Goal: Transaction & Acquisition: Subscribe to service/newsletter

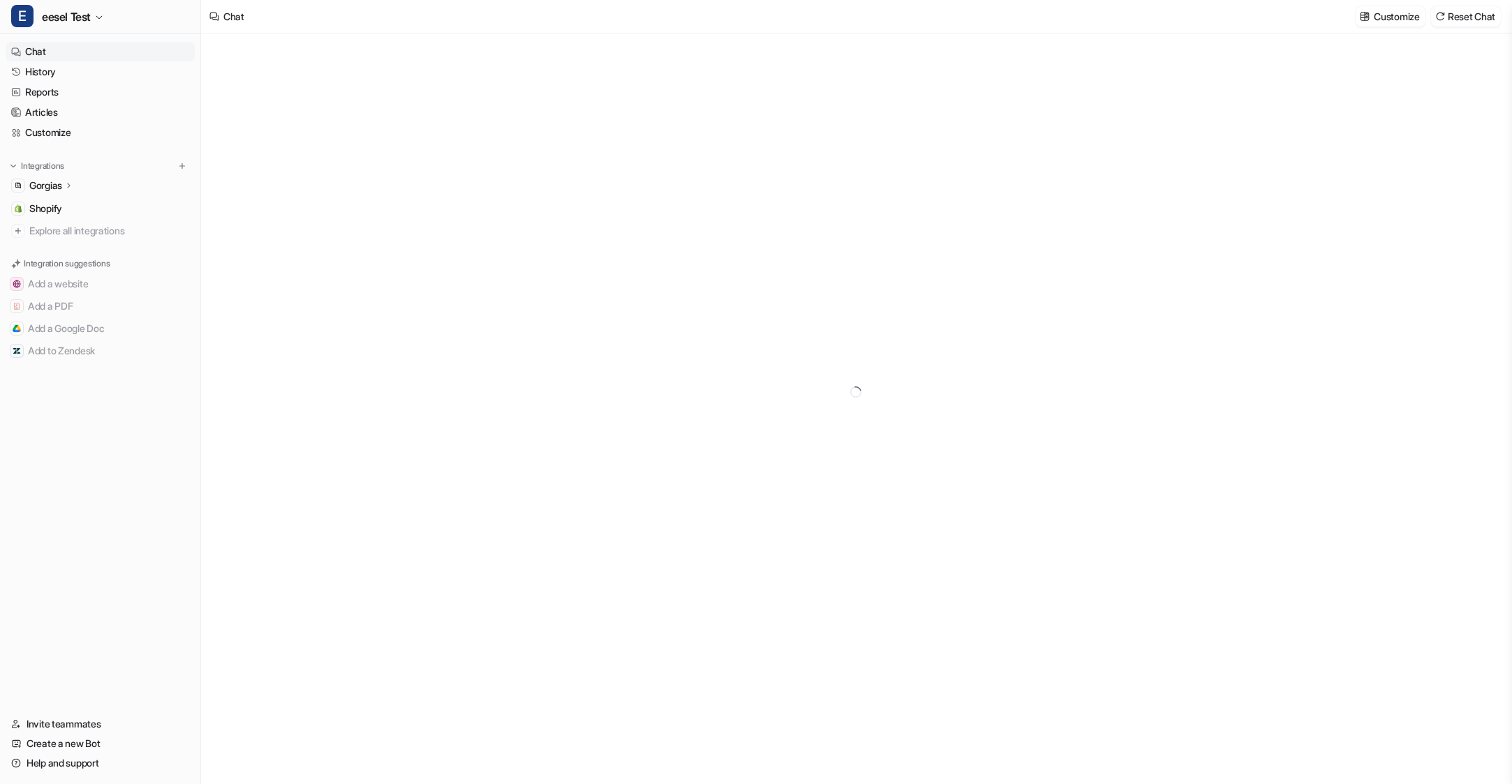
type textarea "**********"
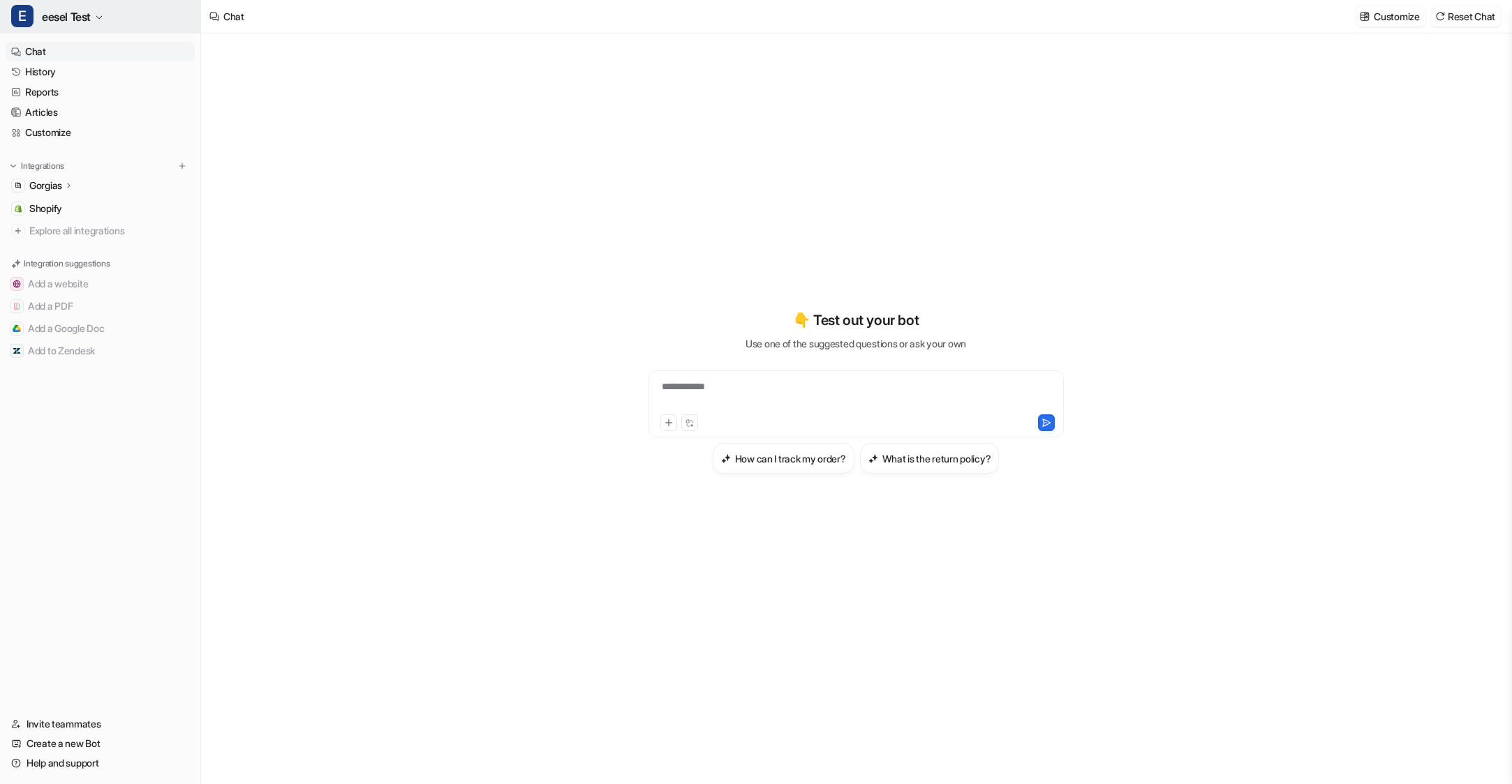
click at [103, 15] on icon "button" at bounding box center [98, 17] width 8 height 8
click at [49, 148] on link "Settings" at bounding box center [111, 152] width 192 height 23
click at [100, 17] on icon "button" at bounding box center [99, 17] width 5 height 3
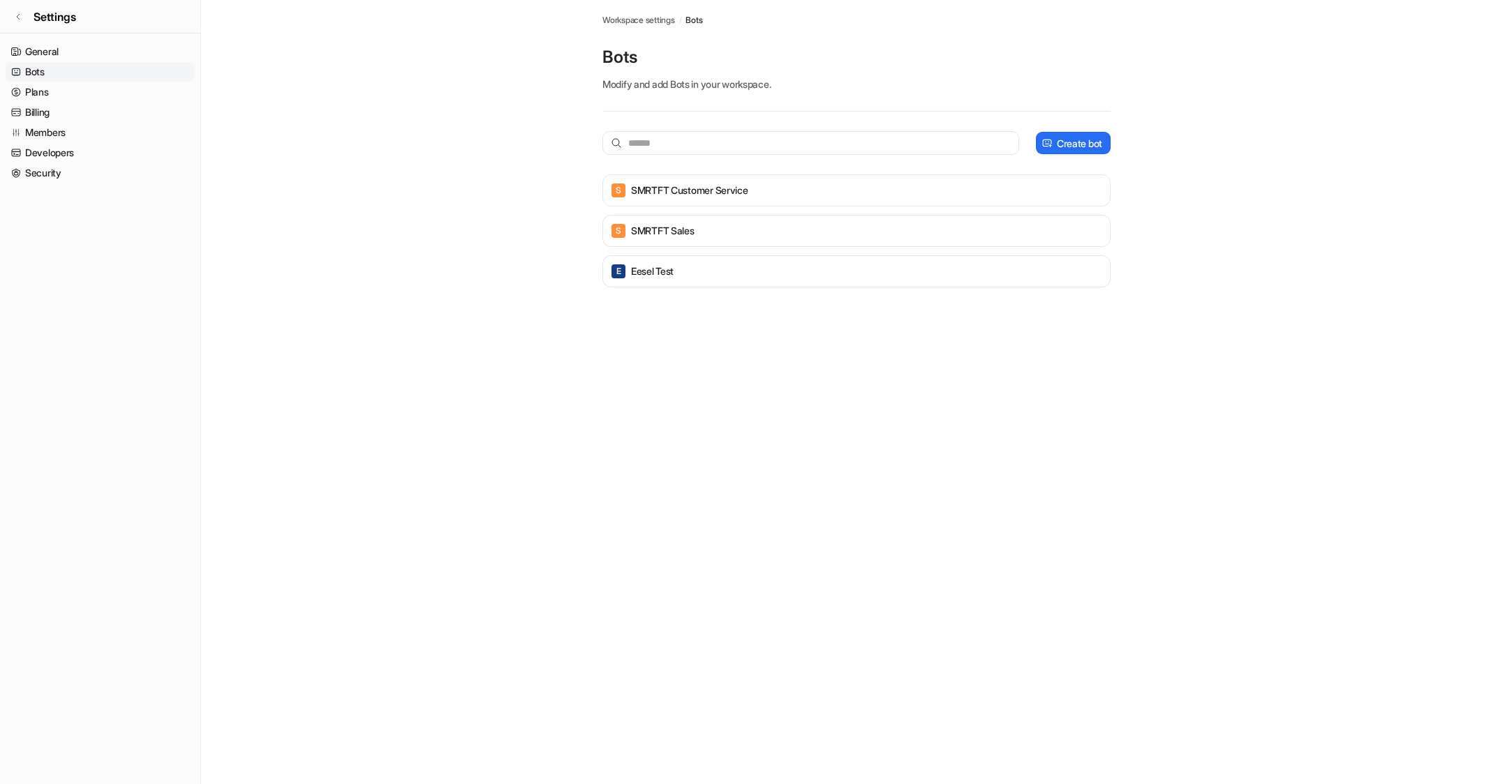
click at [376, 144] on main "Workspace settings / Bots Bots Modify and add Bots in your workspace. Create bo…" at bounding box center [857, 158] width 1312 height 316
click at [35, 90] on link "Plans" at bounding box center [100, 92] width 190 height 20
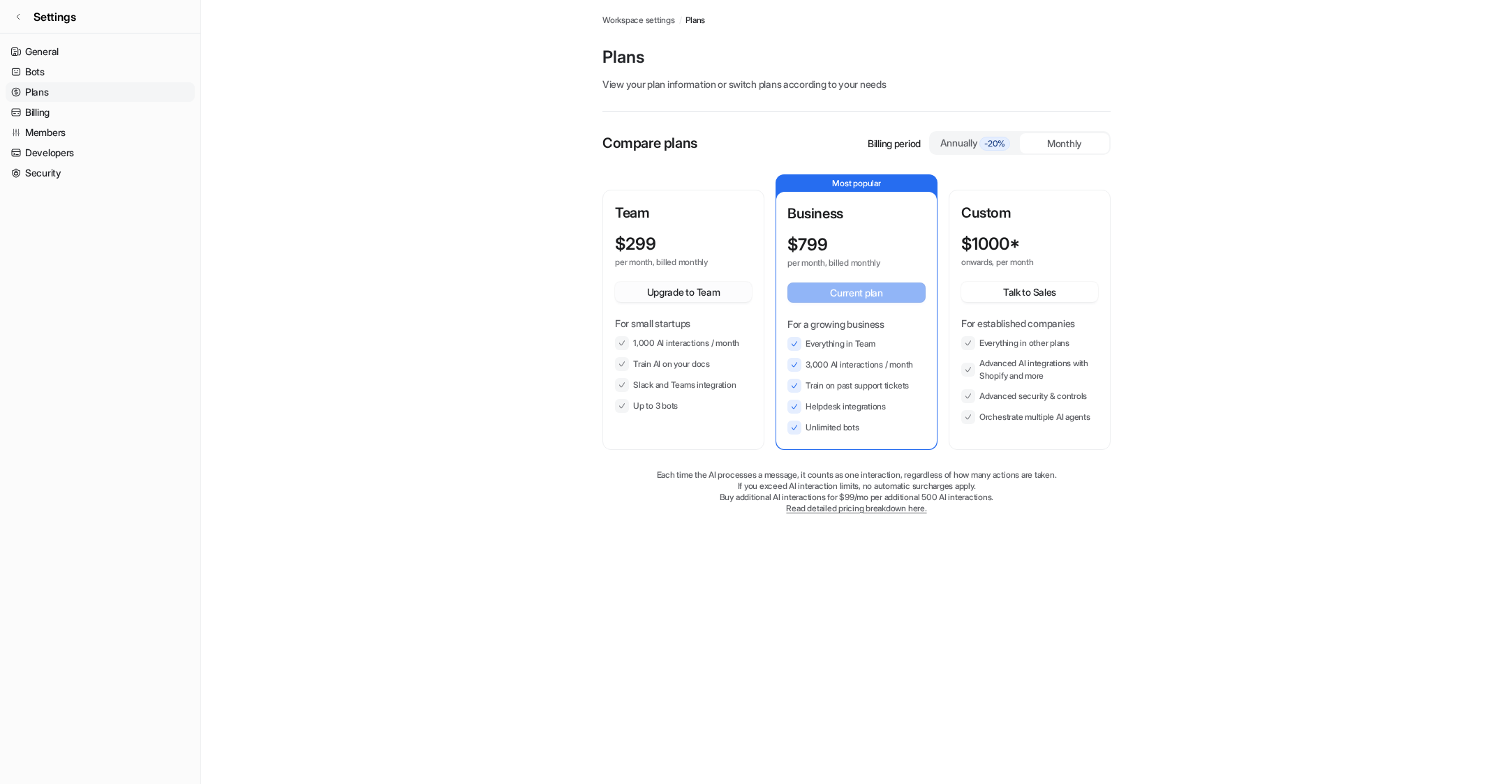
drag, startPoint x: 690, startPoint y: 271, endPoint x: 681, endPoint y: 288, distance: 19.2
click at [689, 271] on div "$ 299 per month, billed monthly Upgrade to Team For small startups 1,000 AI int…" at bounding box center [683, 324] width 137 height 179
click at [681, 289] on button "Upgrade to Team" at bounding box center [683, 291] width 137 height 20
click at [432, 83] on main "Workspace settings / Plans Plans View your plan information or switch plans acc…" at bounding box center [857, 271] width 1312 height 542
